Goal: Transaction & Acquisition: Register for event/course

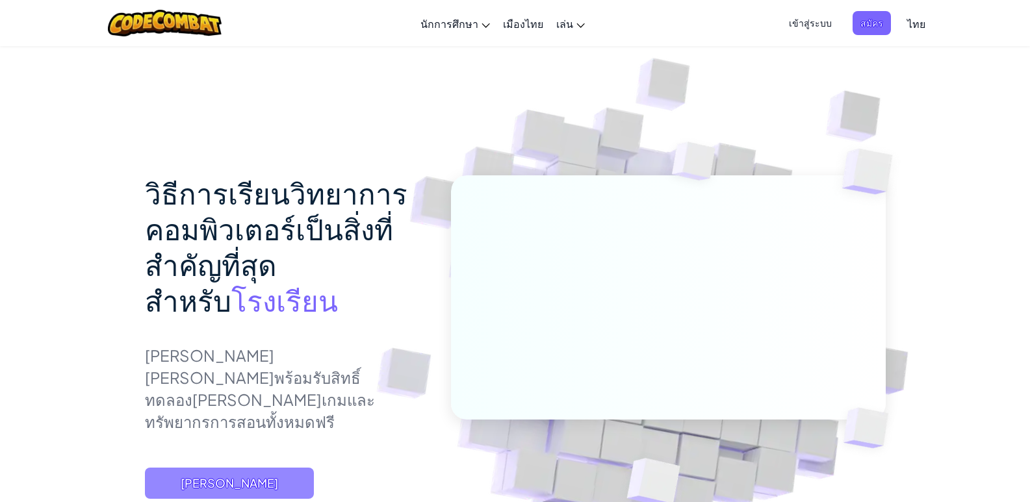
click at [267, 468] on span "[PERSON_NAME]" at bounding box center [229, 483] width 169 height 31
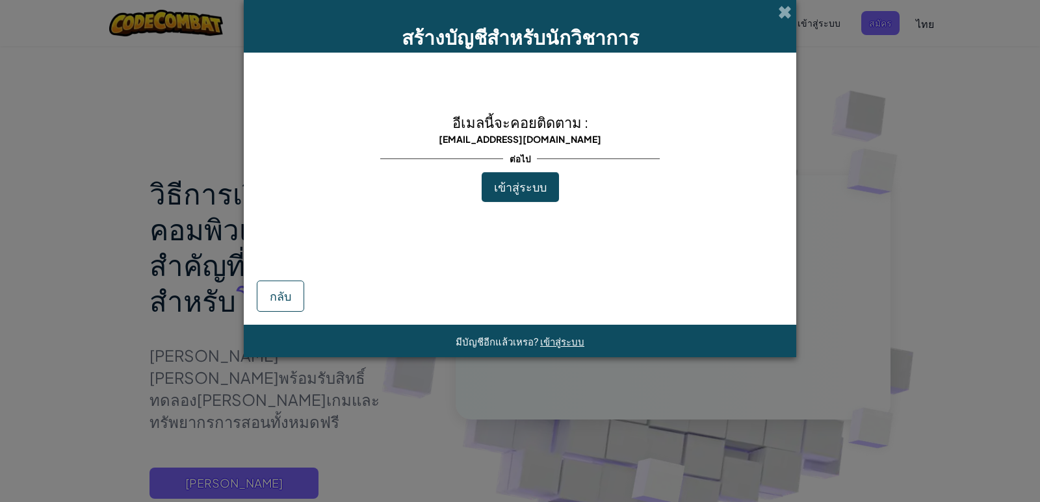
click at [505, 181] on font "เข้าสู่ระบบ" at bounding box center [520, 186] width 53 height 15
